Goal: Find specific page/section: Find specific page/section

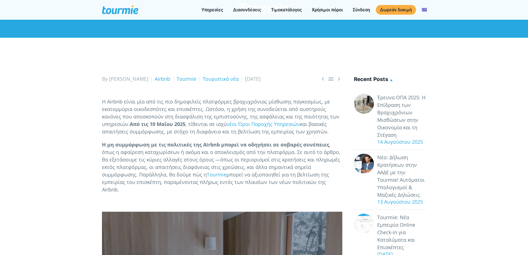
scroll to position [55, 0]
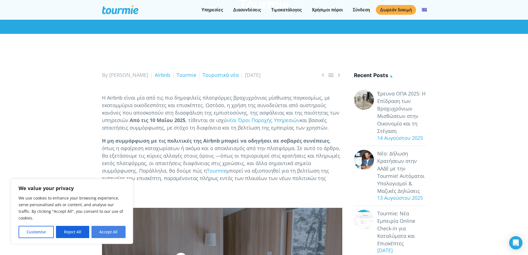
click at [106, 229] on button "Accept All" at bounding box center [108, 232] width 34 height 12
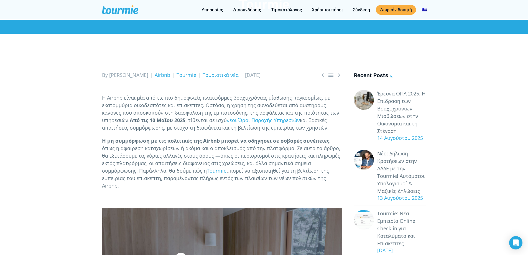
checkbox input "true"
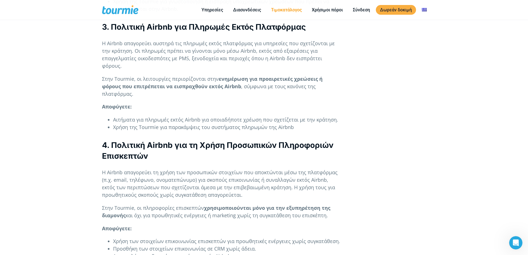
scroll to position [844, 0]
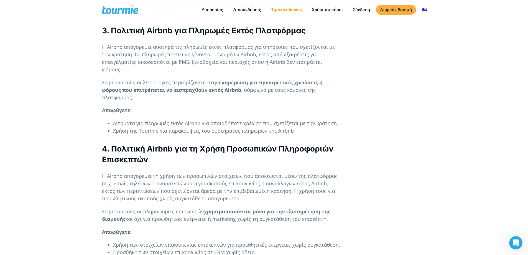
click at [285, 11] on link "Τιμοκατάλογος" at bounding box center [286, 9] width 39 height 7
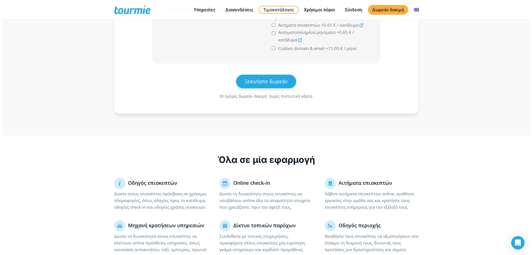
scroll to position [215, 0]
